Goal: Information Seeking & Learning: Learn about a topic

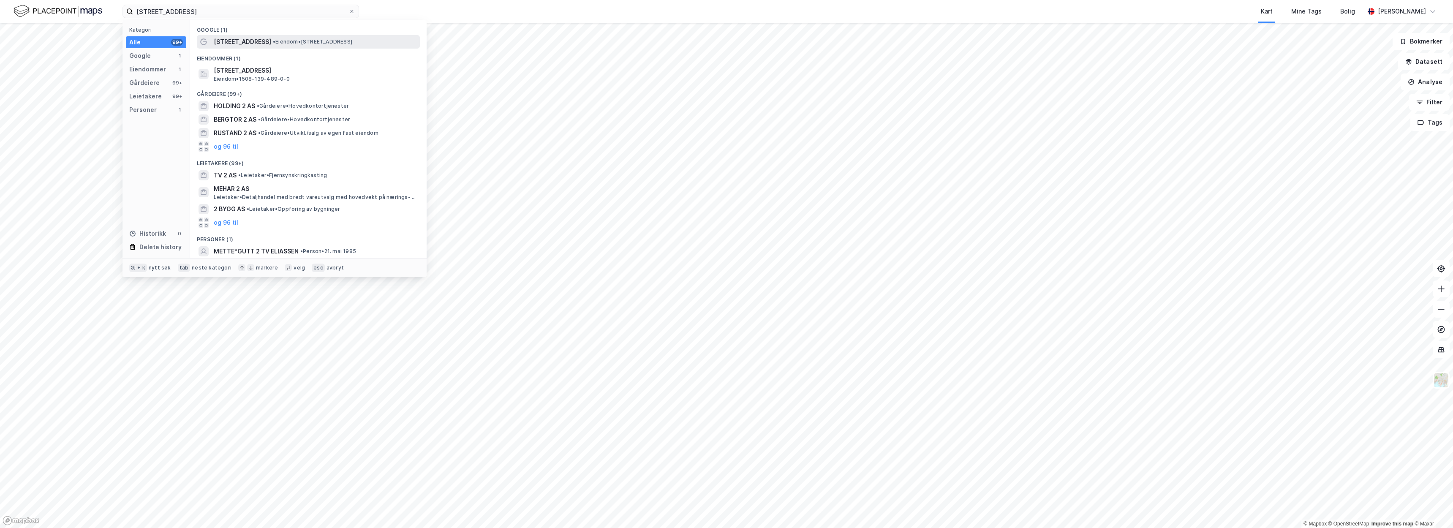
type input "Larsgårdsvegen 2"
click at [312, 41] on span "• Eiendom • Larsgårdsvegen 2, 6009 Ålesund" at bounding box center [312, 41] width 79 height 7
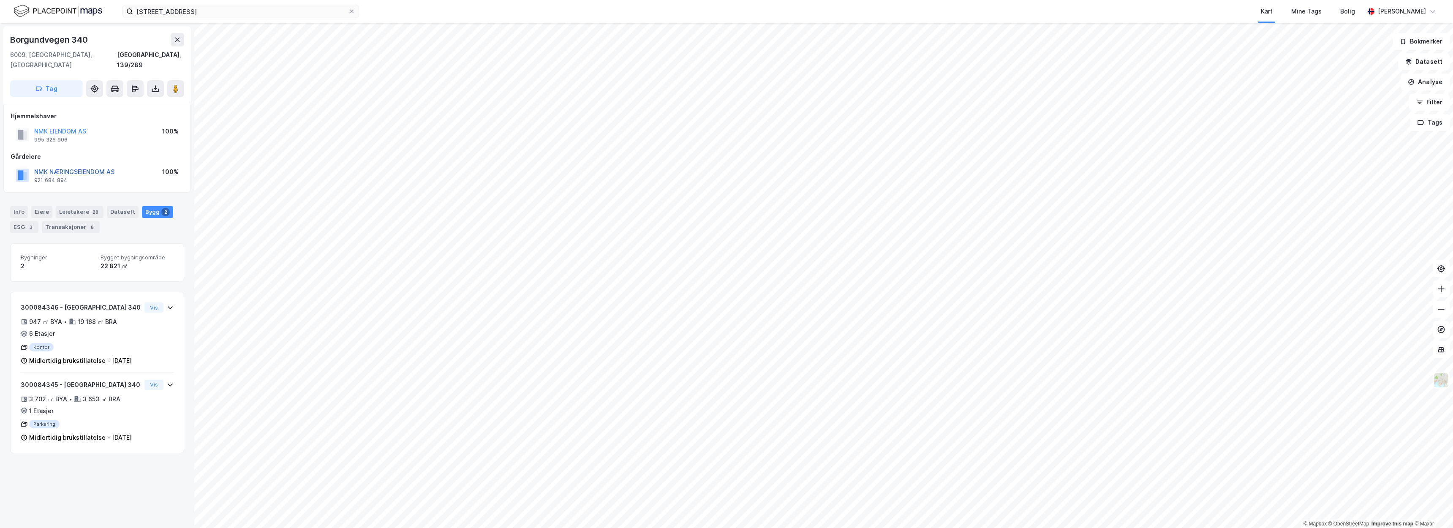
click at [0, 0] on button "NMK NÆRINGSEIENDOM AS" at bounding box center [0, 0] width 0 height 0
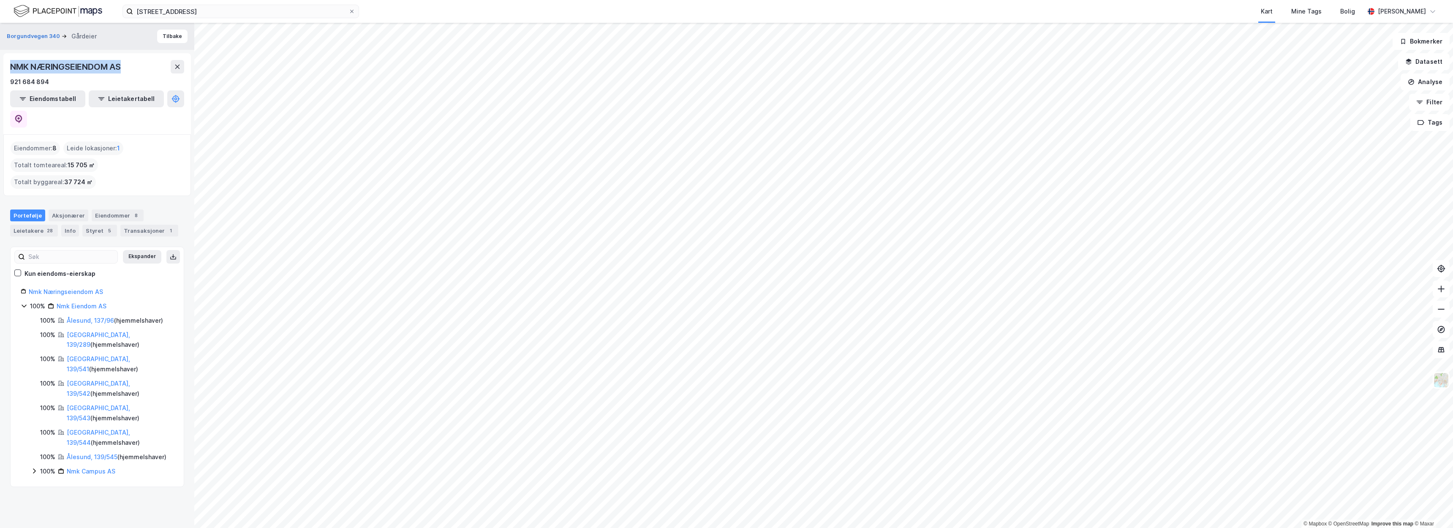
drag, startPoint x: 124, startPoint y: 68, endPoint x: 11, endPoint y: 68, distance: 113.2
click at [11, 68] on div "NMK NÆRINGSEIENDOM AS" at bounding box center [66, 67] width 112 height 14
copy div "NMK NÆRINGSEIENDOM AS"
click at [134, 67] on div "NMK NÆRINGSEIENDOM AS" at bounding box center [97, 67] width 174 height 14
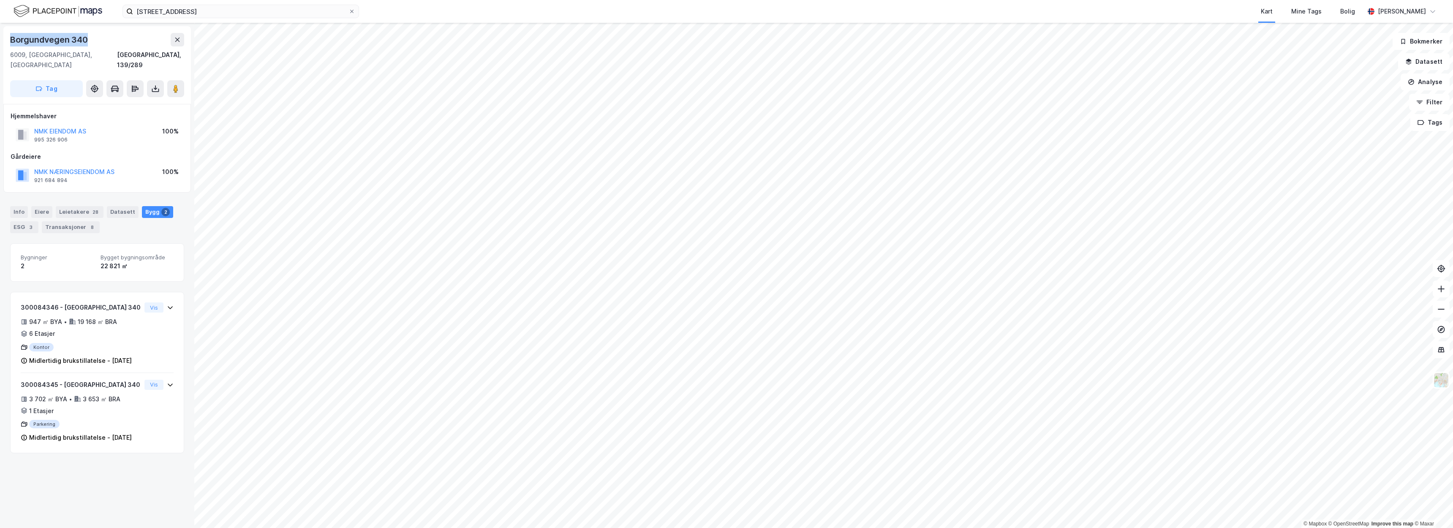
drag, startPoint x: 96, startPoint y: 38, endPoint x: 9, endPoint y: 41, distance: 87.0
click at [9, 41] on div "Borgundvegen 340 6009, Ålesund, Møre Og Romsdal Ålesund, 139/289 Tag" at bounding box center [97, 65] width 188 height 78
copy div "Borgundvegen 340"
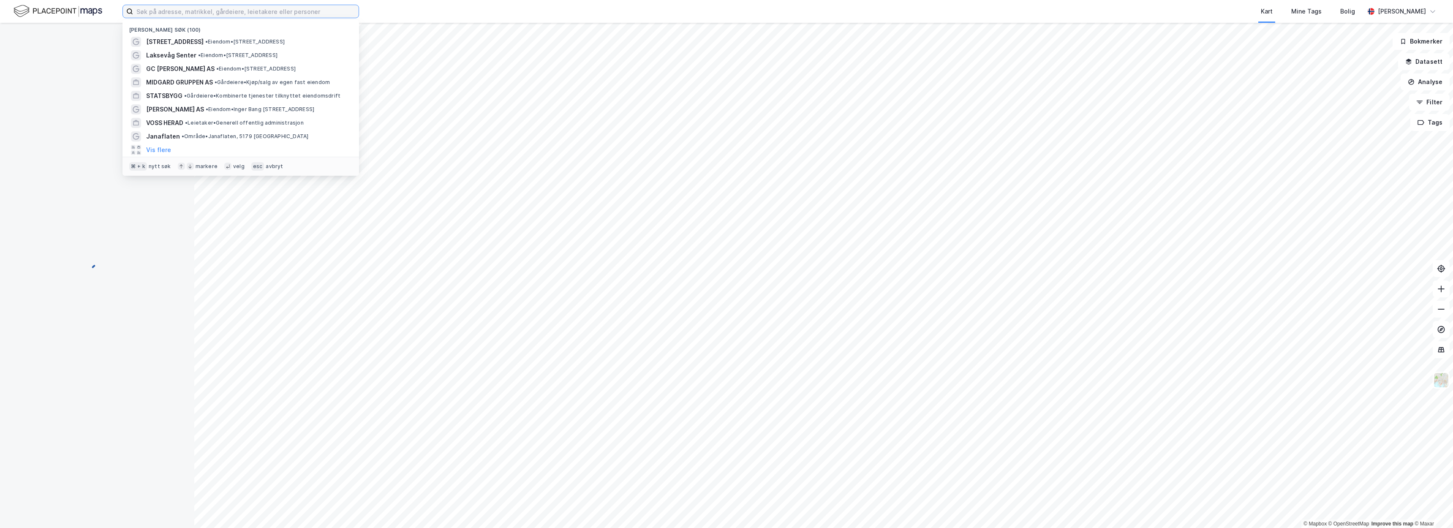
click at [236, 17] on input at bounding box center [246, 11] width 226 height 13
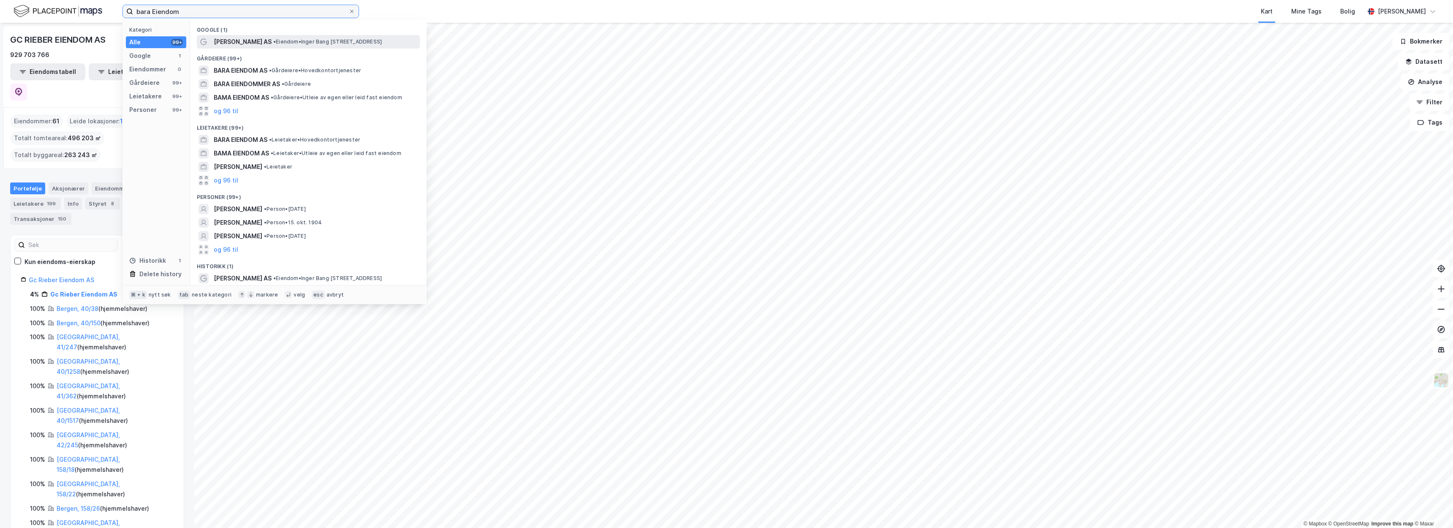
type input "bara Eiendom"
click at [237, 43] on span "[PERSON_NAME] AS" at bounding box center [243, 42] width 58 height 10
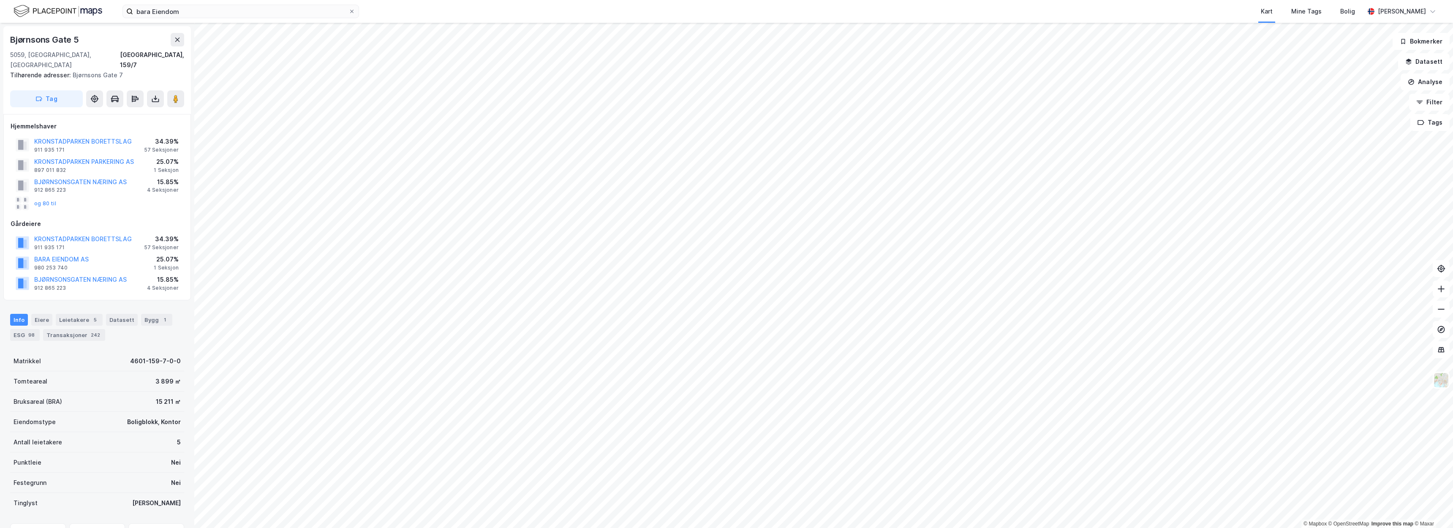
click at [168, 219] on div "Gårdeiere" at bounding box center [97, 224] width 173 height 10
